Goal: Information Seeking & Learning: Understand process/instructions

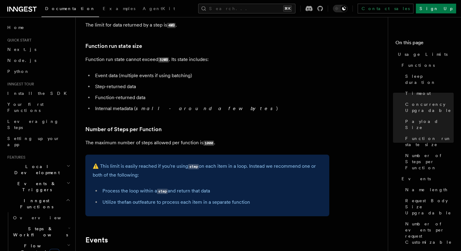
scroll to position [273, 0]
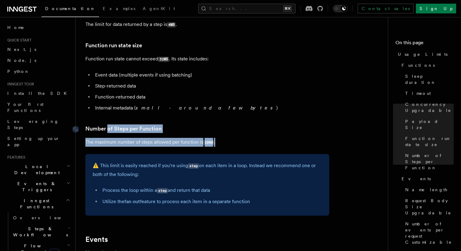
drag, startPoint x: 231, startPoint y: 147, endPoint x: 108, endPoint y: 131, distance: 123.4
click at [108, 131] on article "Platform Usage Limits We have put some limits on the service to make sure we pr…" at bounding box center [233, 172] width 297 height 836
click at [108, 131] on link "Number of Steps per Function" at bounding box center [123, 128] width 76 height 9
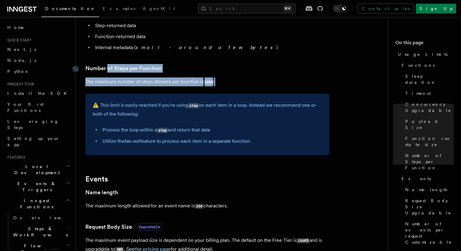
click at [108, 131] on article "Platform Usage Limits We have put some limits on the service to make sure we pr…" at bounding box center [233, 111] width 297 height 836
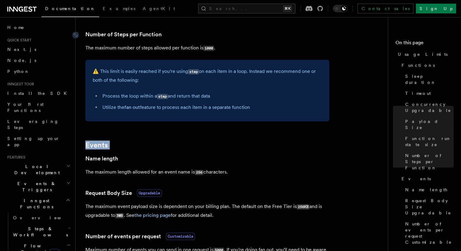
click at [108, 131] on article "Platform Usage Limits We have put some limits on the service to make sure we pr…" at bounding box center [233, 77] width 297 height 836
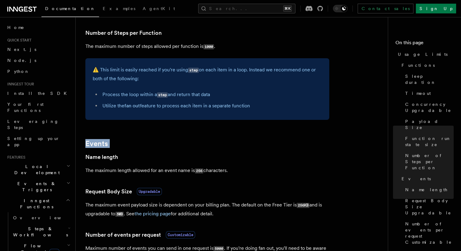
click at [211, 133] on article "Platform Usage Limits We have put some limits on the service to make sure we pr…" at bounding box center [233, 76] width 297 height 836
drag, startPoint x: 270, startPoint y: 110, endPoint x: 97, endPoint y: 71, distance: 176.8
click at [97, 71] on div "⚠️ This limit is easily reached if you're using step on each item in a loop. In…" at bounding box center [207, 89] width 244 height 62
click at [97, 71] on p "⚠️ This limit is easily reached if you're using step on each item in a loop. In…" at bounding box center [207, 73] width 229 height 17
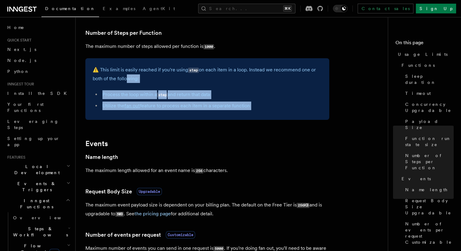
drag, startPoint x: 261, startPoint y: 131, endPoint x: 124, endPoint y: 79, distance: 146.8
click at [124, 79] on article "Platform Usage Limits We have put some limits on the service to make sure we pr…" at bounding box center [233, 76] width 297 height 836
click at [124, 79] on p "⚠️ This limit is easily reached if you're using step on each item in a loop. In…" at bounding box center [207, 73] width 229 height 17
drag, startPoint x: 124, startPoint y: 79, endPoint x: 253, endPoint y: 116, distance: 134.5
click at [253, 116] on div "⚠️ This limit is easily reached if you're using step on each item in a loop. In…" at bounding box center [207, 89] width 244 height 62
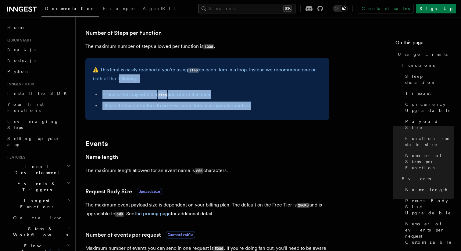
click at [253, 116] on div "⚠️ This limit is easily reached if you're using step on each item in a loop. In…" at bounding box center [207, 89] width 244 height 62
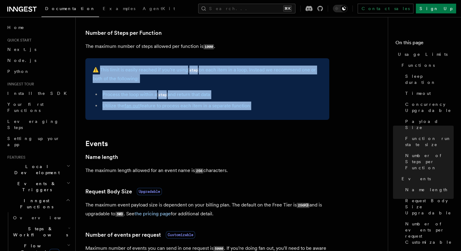
drag, startPoint x: 253, startPoint y: 116, endPoint x: 104, endPoint y: 74, distance: 155.2
click at [104, 74] on div "⚠️ This limit is easily reached if you're using step on each item in a loop. In…" at bounding box center [207, 89] width 244 height 62
click at [104, 74] on p "⚠️ This limit is easily reached if you're using step on each item in a loop. In…" at bounding box center [207, 73] width 229 height 17
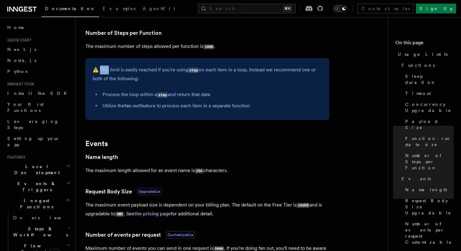
click at [104, 74] on p "⚠️ This limit is easily reached if you're using step on each item in a loop. In…" at bounding box center [207, 73] width 229 height 17
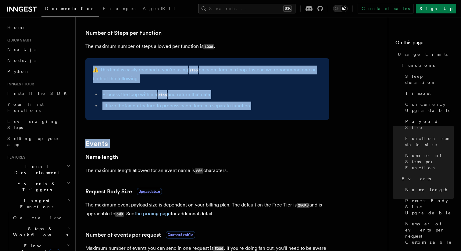
drag, startPoint x: 104, startPoint y: 74, endPoint x: 295, endPoint y: 122, distance: 197.2
click at [295, 122] on article "Platform Usage Limits We have put some limits on the service to make sure we pr…" at bounding box center [233, 76] width 297 height 836
drag, startPoint x: 295, startPoint y: 122, endPoint x: 102, endPoint y: 68, distance: 200.2
click at [102, 68] on article "Platform Usage Limits We have put some limits on the service to make sure we pr…" at bounding box center [233, 76] width 297 height 836
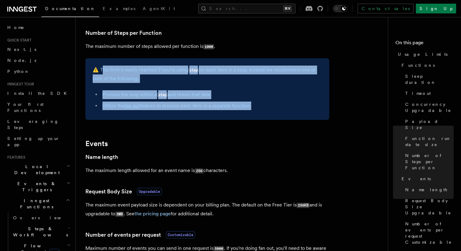
drag, startPoint x: 102, startPoint y: 68, endPoint x: 274, endPoint y: 109, distance: 177.0
click at [274, 109] on div "⚠️ This limit is easily reached if you're using step on each item in a loop. In…" at bounding box center [207, 89] width 244 height 62
click at [274, 109] on li "Utilize the fan out feature to process each item in a separate function" at bounding box center [211, 105] width 221 height 9
